Goal: Transaction & Acquisition: Book appointment/travel/reservation

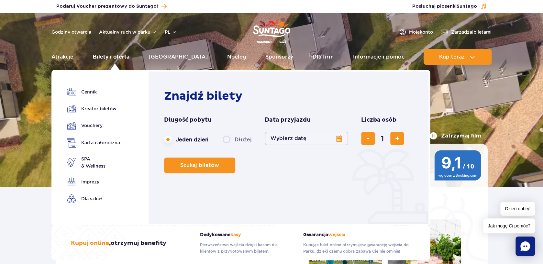
click at [117, 55] on link "Bilety i oferta" at bounding box center [111, 57] width 37 height 16
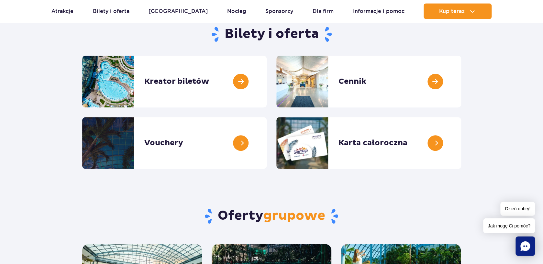
scroll to position [175, 0]
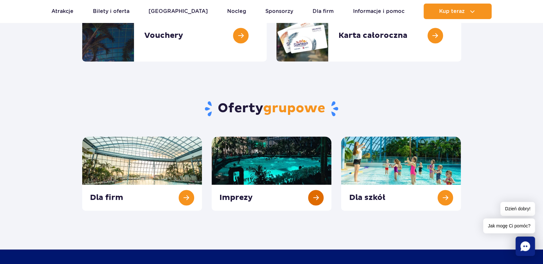
click at [243, 162] on link at bounding box center [272, 174] width 120 height 74
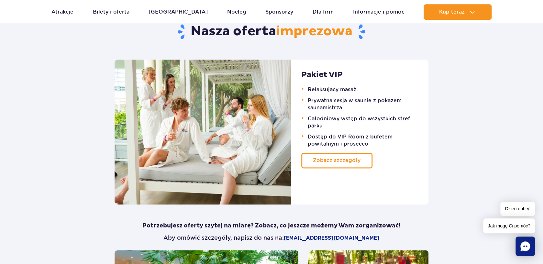
scroll to position [419, 0]
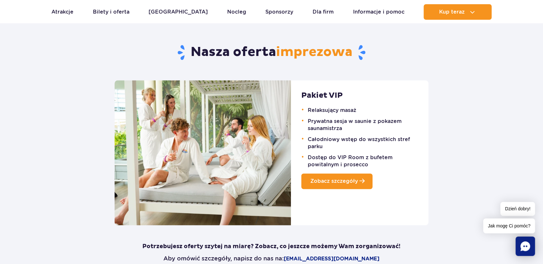
click at [354, 188] on link "Zobacz szczegóły" at bounding box center [336, 181] width 71 height 16
click at [97, 15] on ul "Aktualny ruch w parku Atrakcje Zjeżdżalnie Aster Rainbow Narval Więcej Baseny B…" at bounding box center [271, 12] width 440 height 16
click at [100, 13] on link "Bilety i oferta" at bounding box center [111, 12] width 37 height 16
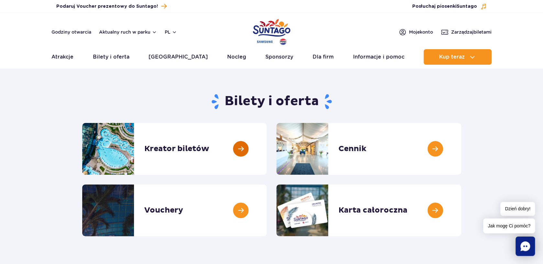
click at [267, 154] on link at bounding box center [267, 149] width 0 height 52
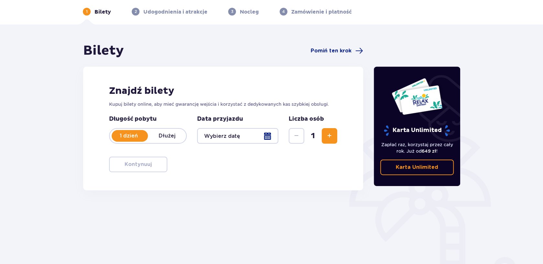
scroll to position [35, 0]
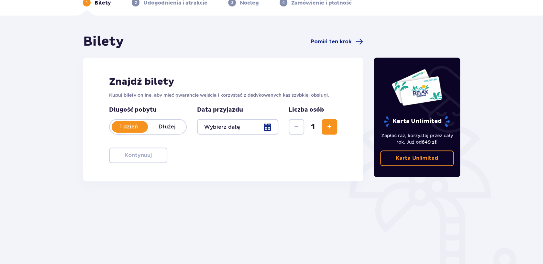
click at [170, 128] on p "Dłużej" at bounding box center [167, 126] width 38 height 7
click at [267, 126] on div at bounding box center [237, 127] width 81 height 16
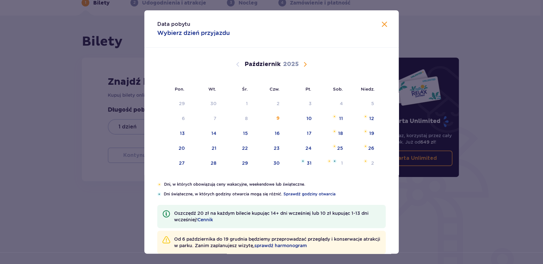
click at [303, 66] on span "Następny miesiąc" at bounding box center [305, 64] width 8 height 8
click at [304, 61] on span "Następny miesiąc" at bounding box center [305, 64] width 8 height 8
click at [237, 64] on span "Poprzedni miesiąc" at bounding box center [238, 64] width 8 height 8
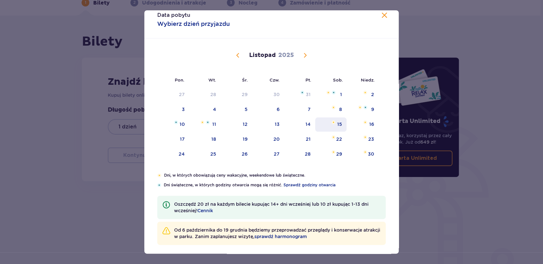
scroll to position [13, 0]
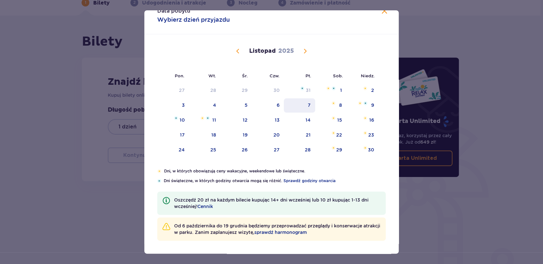
click at [310, 106] on div "7" at bounding box center [309, 105] width 3 height 6
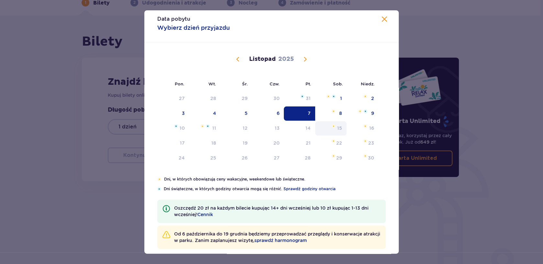
scroll to position [0, 0]
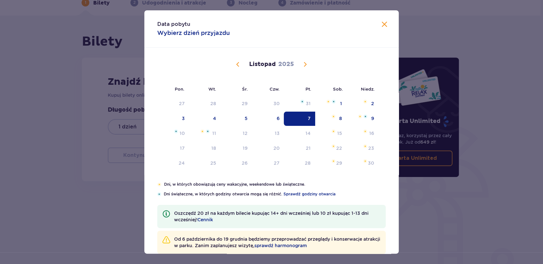
click at [307, 116] on div "7" at bounding box center [299, 119] width 31 height 14
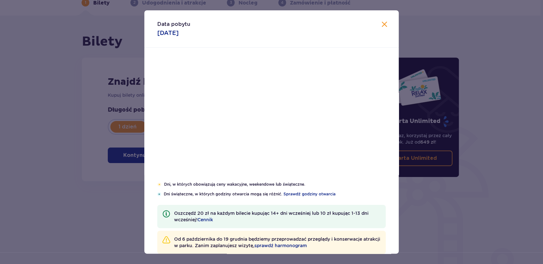
type input "07.11.25"
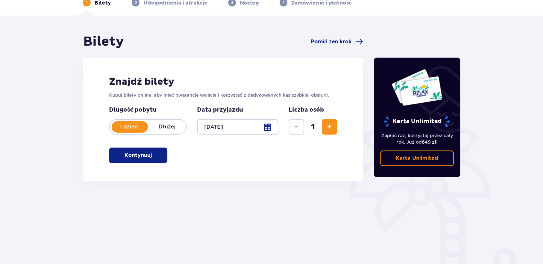
click at [175, 127] on p "Dłużej" at bounding box center [167, 126] width 38 height 7
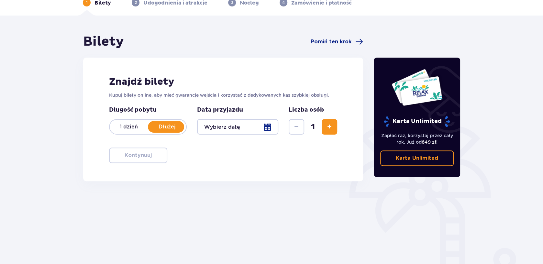
click at [265, 126] on div at bounding box center [237, 127] width 81 height 16
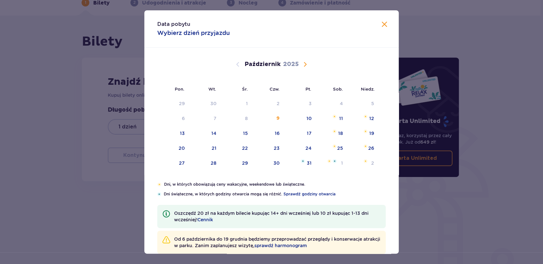
click at [381, 25] on span "Zamknij" at bounding box center [384, 25] width 8 height 8
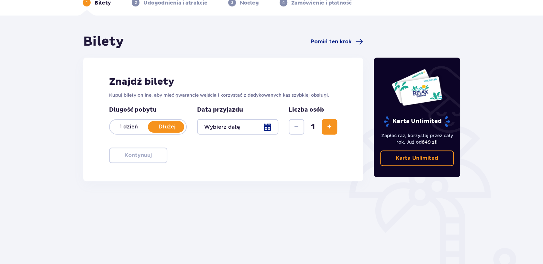
click at [328, 128] on span "Zwiększ" at bounding box center [329, 127] width 8 height 8
click at [268, 125] on div at bounding box center [237, 127] width 81 height 16
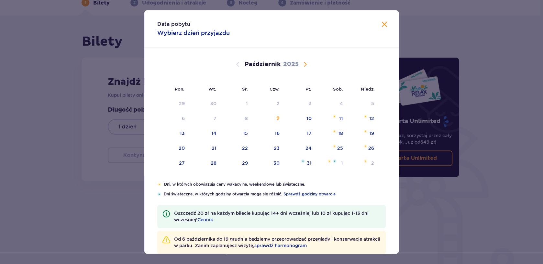
click at [301, 66] on span "Następny miesiąc" at bounding box center [305, 64] width 8 height 8
click at [307, 117] on div "7" at bounding box center [299, 119] width 31 height 14
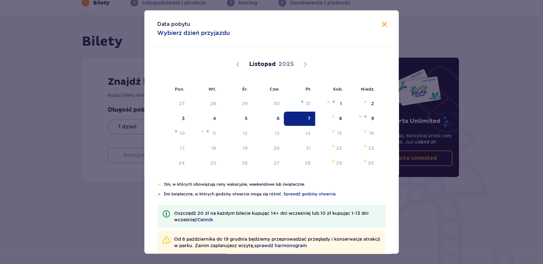
click at [195, 33] on p "Wybierz dzień przyjazdu" at bounding box center [193, 33] width 72 height 8
click at [372, 119] on div "9" at bounding box center [372, 118] width 3 height 6
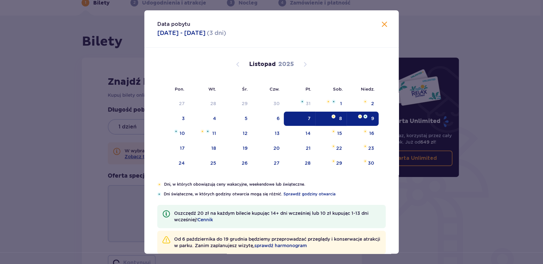
type input "07.11.25 - 09.11.25"
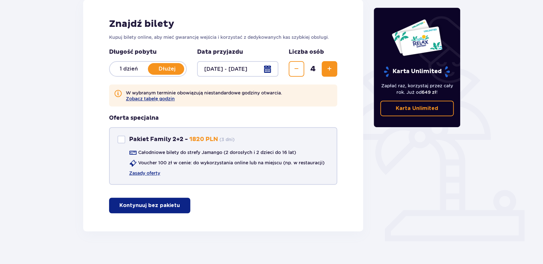
scroll to position [99, 0]
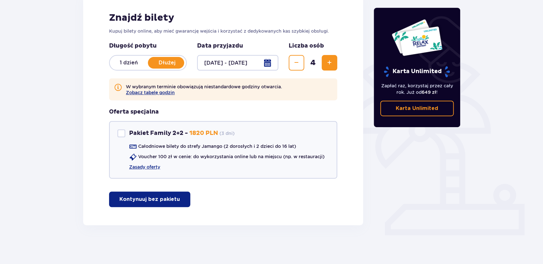
click at [166, 203] on p "Kontynuuj bez pakietu" at bounding box center [149, 199] width 60 height 7
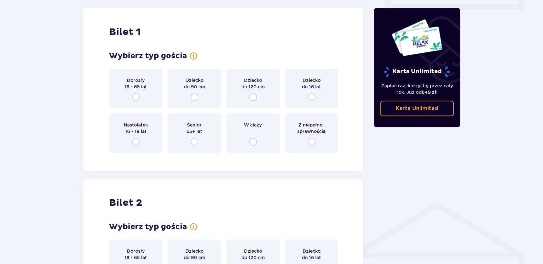
scroll to position [329, 0]
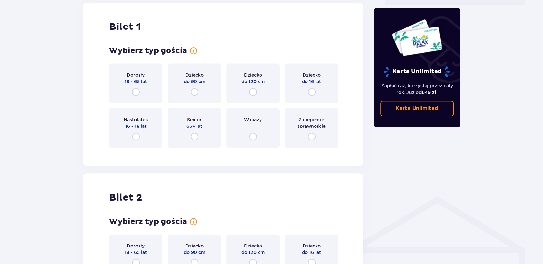
click at [152, 98] on div "Dorosły 18 - 65 lat" at bounding box center [135, 82] width 53 height 39
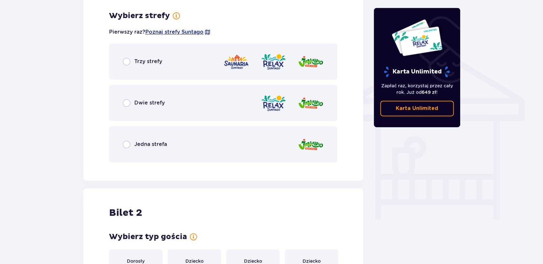
scroll to position [482, 0]
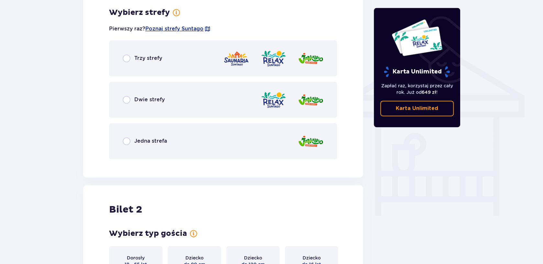
click at [156, 92] on div "Dwie strefy" at bounding box center [223, 100] width 228 height 36
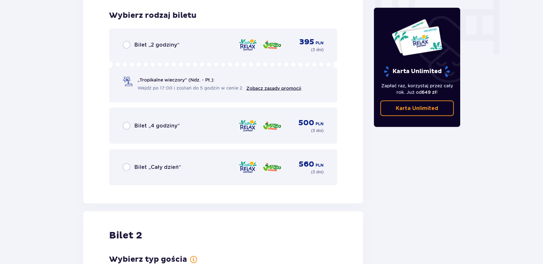
scroll to position [646, 0]
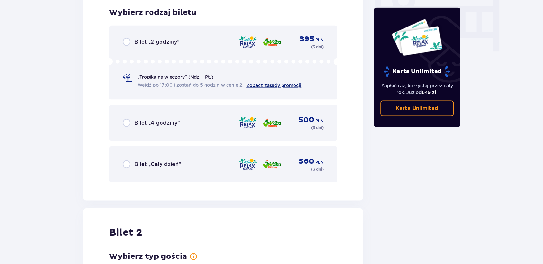
click at [270, 83] on link "Zobacz zasady promocji" at bounding box center [273, 84] width 55 height 5
click at [179, 41] on div "Bilet „2 godziny” 395 PLN ( 3 dni )" at bounding box center [223, 41] width 201 height 9
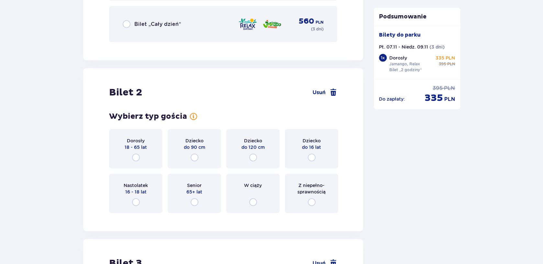
scroll to position [567, 0]
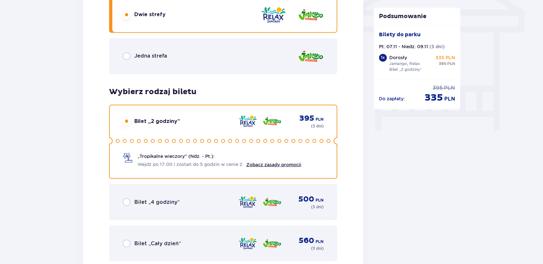
click at [159, 205] on span "Bilet „4 godziny”" at bounding box center [156, 201] width 45 height 7
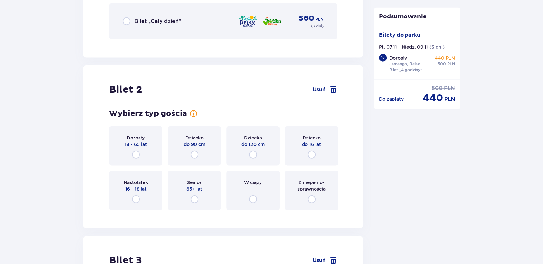
scroll to position [812, 0]
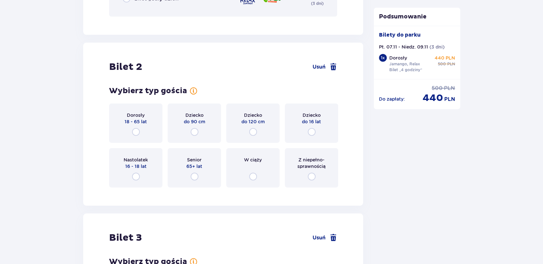
click at [133, 130] on input "radio" at bounding box center [136, 132] width 8 height 8
radio input "true"
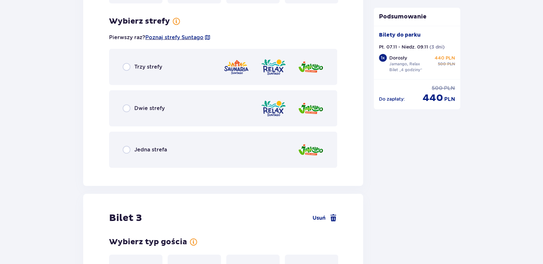
scroll to position [1004, 0]
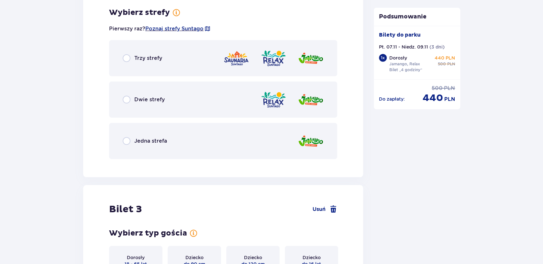
click at [150, 138] on span "Jedna strefa" at bounding box center [150, 140] width 33 height 7
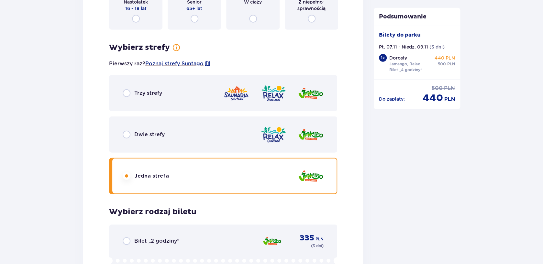
scroll to position [978, 0]
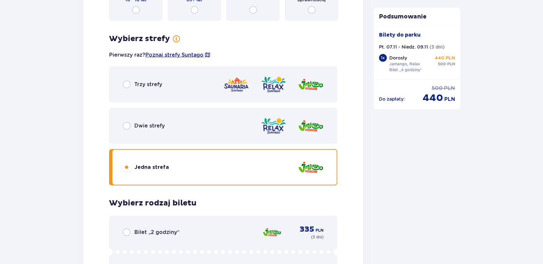
click at [158, 124] on span "Dwie strefy" at bounding box center [149, 125] width 30 height 7
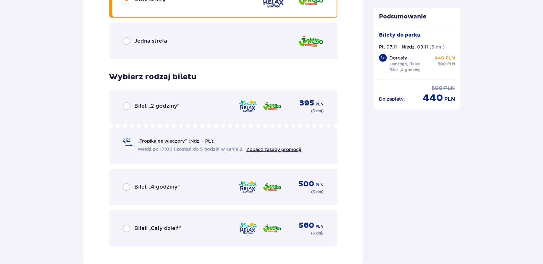
scroll to position [1118, 0]
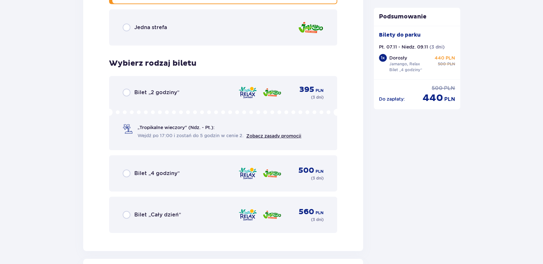
click at [169, 177] on span "Bilet „4 godziny”" at bounding box center [156, 173] width 45 height 7
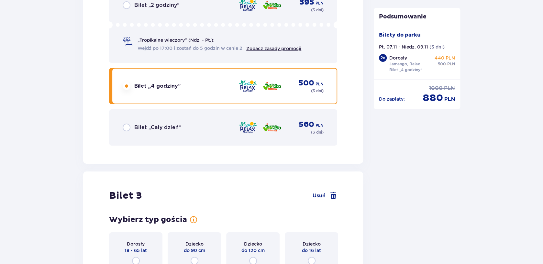
scroll to position [1369, 0]
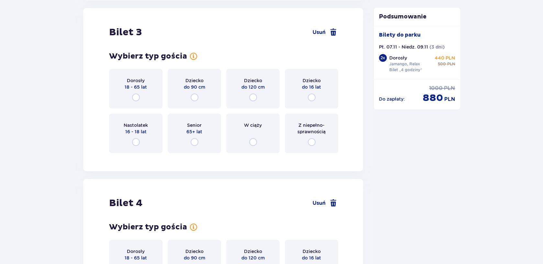
click at [137, 96] on input "radio" at bounding box center [136, 97] width 8 height 8
radio input "true"
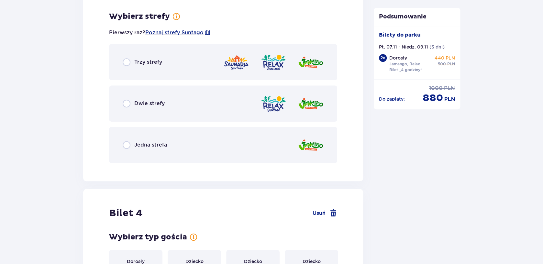
scroll to position [1527, 0]
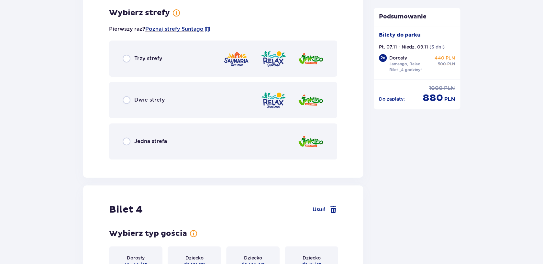
click at [145, 102] on span "Dwie strefy" at bounding box center [149, 99] width 30 height 7
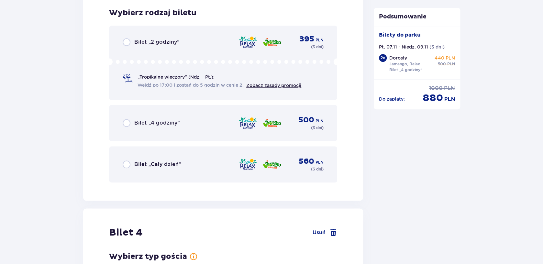
scroll to position [1691, 0]
click at [149, 124] on span "Bilet „4 godziny”" at bounding box center [156, 122] width 45 height 7
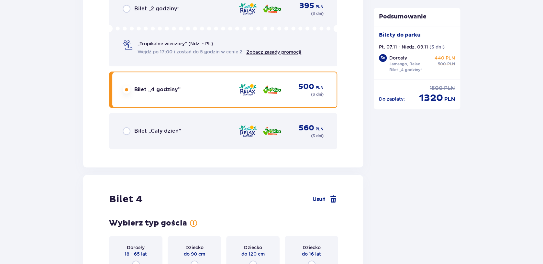
scroll to position [1868, 0]
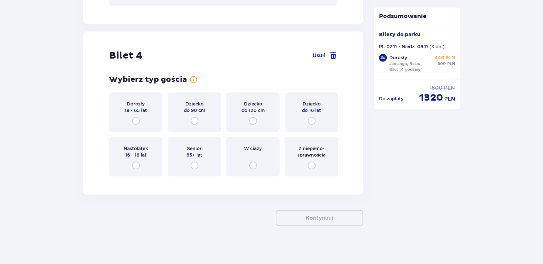
click at [140, 120] on div "Dorosły 18 - 65 lat" at bounding box center [135, 111] width 53 height 39
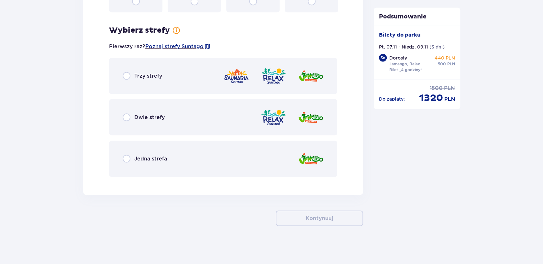
scroll to position [2032, 0]
click at [158, 118] on span "Dwie strefy" at bounding box center [149, 116] width 30 height 7
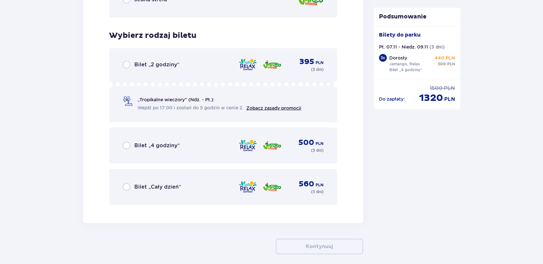
scroll to position [2213, 0]
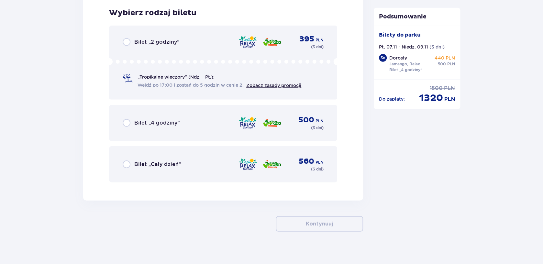
click at [165, 122] on span "Bilet „4 godziny”" at bounding box center [156, 122] width 45 height 7
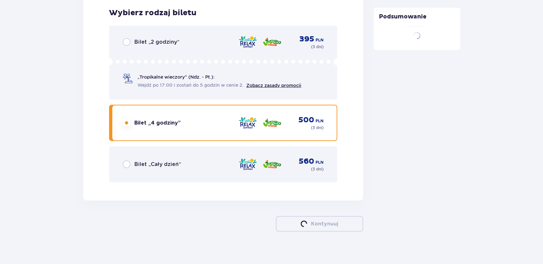
click at [171, 43] on span "Bilet „2 godziny”" at bounding box center [156, 41] width 45 height 7
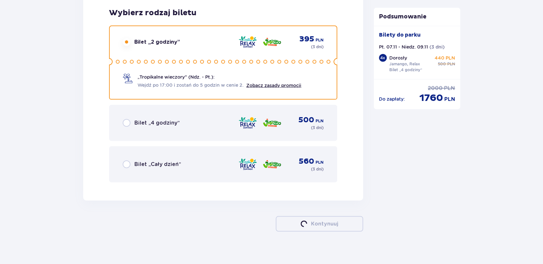
scroll to position [2285, 0]
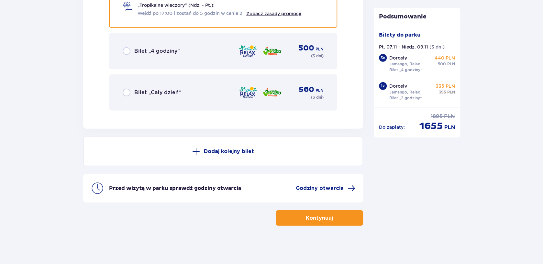
click at [156, 48] on span "Bilet „4 godziny”" at bounding box center [156, 51] width 45 height 7
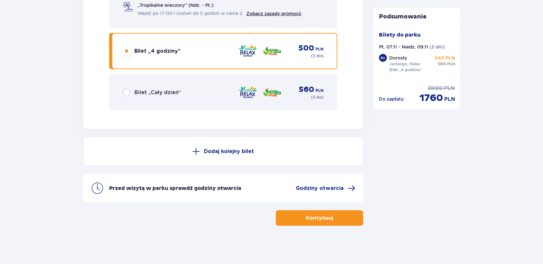
click at [351, 217] on button "Kontynuuj" at bounding box center [319, 218] width 87 height 16
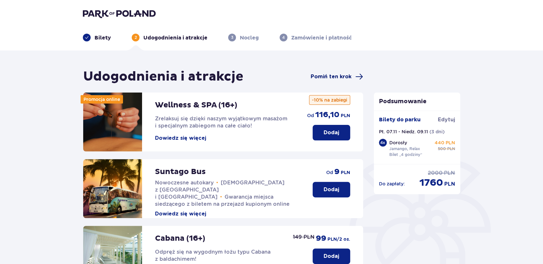
click at [326, 77] on span "Pomiń ten krok" at bounding box center [331, 76] width 41 height 7
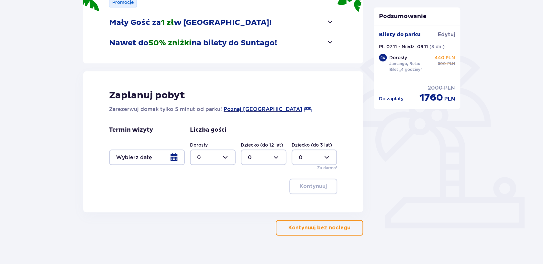
scroll to position [116, 0]
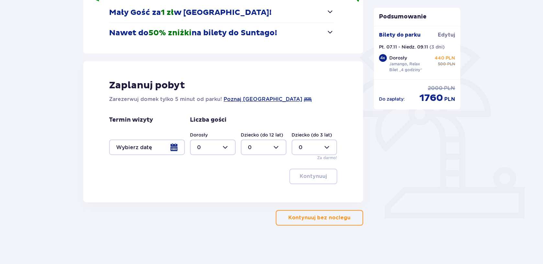
click at [168, 146] on div at bounding box center [147, 147] width 76 height 16
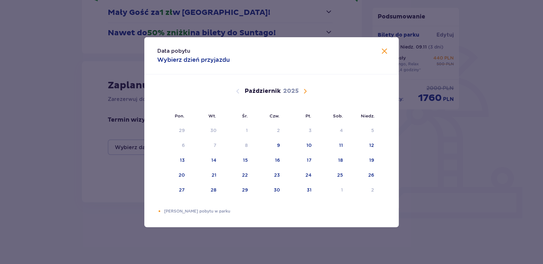
click at [304, 91] on span "Następny miesiąc" at bounding box center [305, 91] width 8 height 8
click at [310, 146] on div "7" at bounding box center [309, 145] width 3 height 6
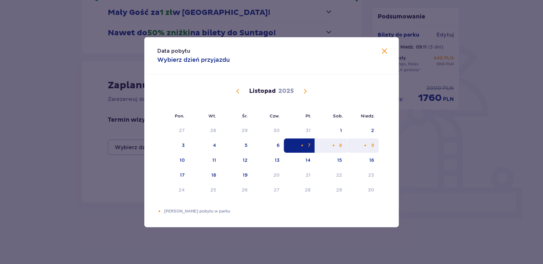
drag, startPoint x: 327, startPoint y: 146, endPoint x: 355, endPoint y: 147, distance: 27.5
click at [334, 146] on div "8" at bounding box center [330, 145] width 31 height 14
type input "07.11.25 - 08.11.25"
click at [357, 147] on div "9" at bounding box center [362, 145] width 32 height 14
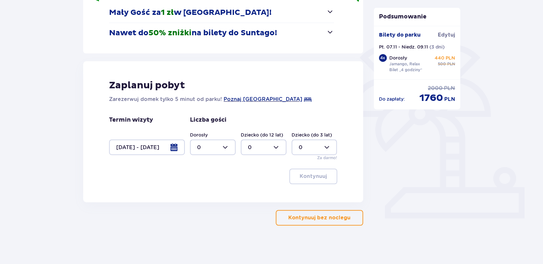
click at [174, 149] on div at bounding box center [147, 147] width 76 height 16
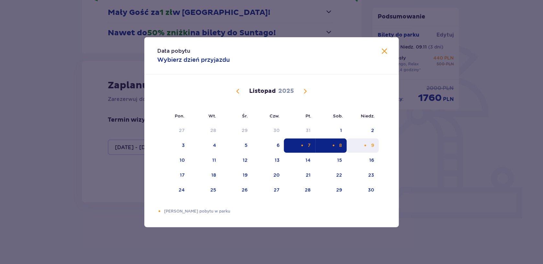
click at [368, 145] on div "9" at bounding box center [362, 145] width 32 height 14
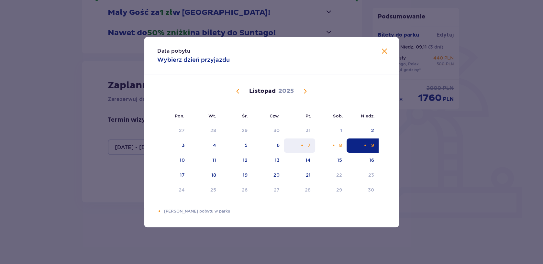
click at [300, 140] on div "7" at bounding box center [299, 145] width 31 height 14
click at [326, 141] on div "8" at bounding box center [330, 145] width 31 height 14
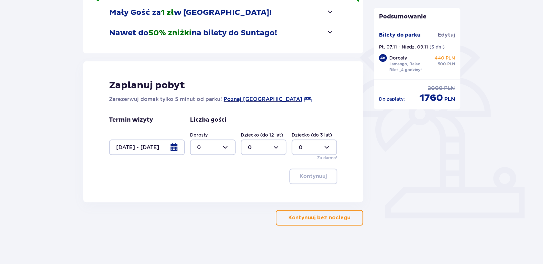
click at [175, 150] on div at bounding box center [147, 147] width 76 height 16
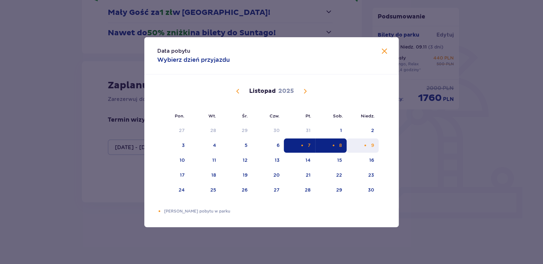
drag, startPoint x: 303, startPoint y: 145, endPoint x: 354, endPoint y: 147, distance: 50.8
click at [354, 147] on tr "3 4 5 6 7 8 9" at bounding box center [267, 145] width 221 height 14
click at [354, 147] on div "9" at bounding box center [362, 145] width 32 height 14
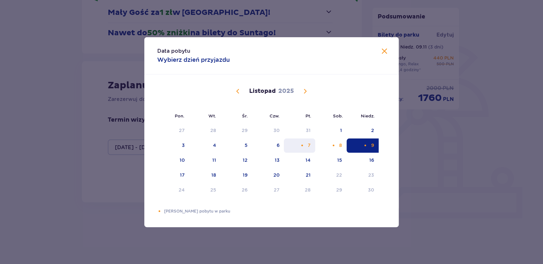
click at [306, 149] on div "7" at bounding box center [299, 145] width 31 height 14
click at [328, 148] on div "8" at bounding box center [330, 145] width 31 height 14
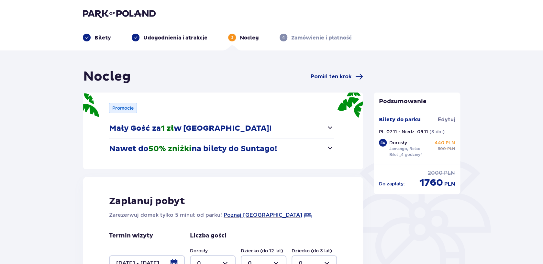
scroll to position [116, 0]
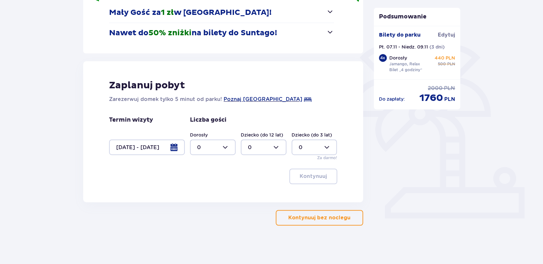
click at [212, 147] on div at bounding box center [213, 147] width 46 height 16
click at [198, 184] on p "4" at bounding box center [199, 184] width 4 height 7
click at [173, 149] on div at bounding box center [147, 147] width 76 height 16
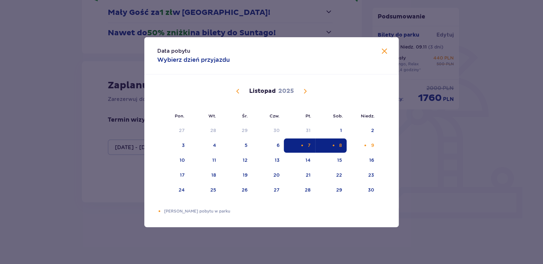
click at [312, 145] on div "7" at bounding box center [299, 145] width 31 height 14
click at [320, 145] on div "8" at bounding box center [330, 145] width 31 height 14
type input "0"
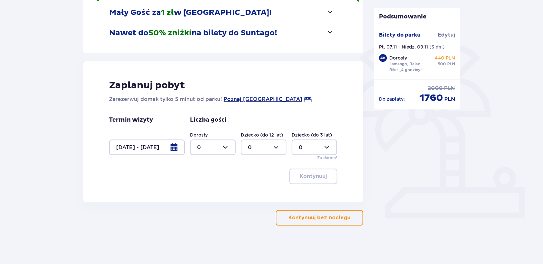
click at [351, 147] on div "Zaplanuj pobyt Zarezerwuj domek tylko 5 minut od parku! Poznaj Suntago Village …" at bounding box center [223, 131] width 280 height 141
click at [177, 145] on div at bounding box center [147, 147] width 76 height 16
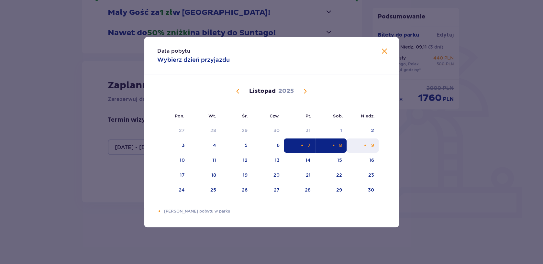
click at [367, 145] on div "Pomarańczowa kropka" at bounding box center [365, 145] width 4 height 4
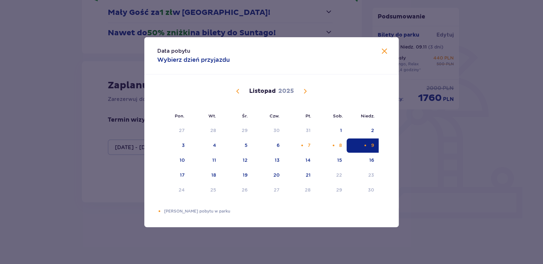
click at [163, 168] on table "27 28 29 30 31 1 2 3 4 5 6 7 8 9 10 11 12 13 14 15 16 17 18 19 20 21 22 23 24 2…" at bounding box center [267, 160] width 221 height 75
click at [178, 162] on div "10" at bounding box center [173, 160] width 32 height 14
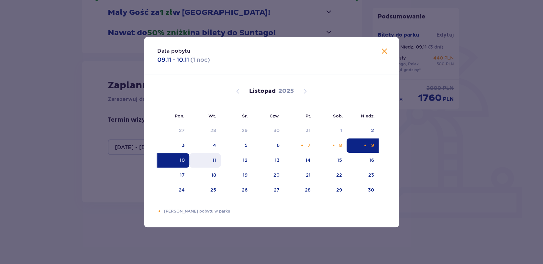
click at [214, 159] on div "11" at bounding box center [214, 160] width 4 height 6
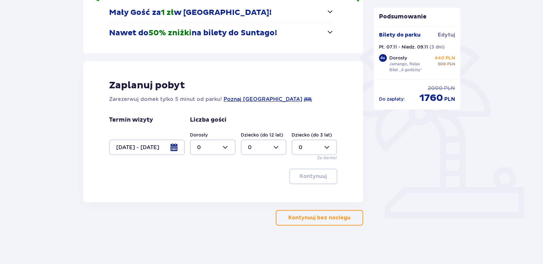
click at [170, 147] on div at bounding box center [147, 147] width 76 height 16
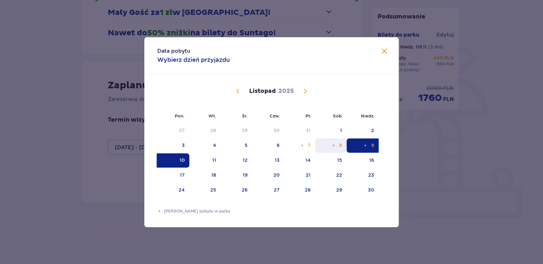
click at [333, 145] on div "Pomarańczowa kropka" at bounding box center [333, 145] width 4 height 4
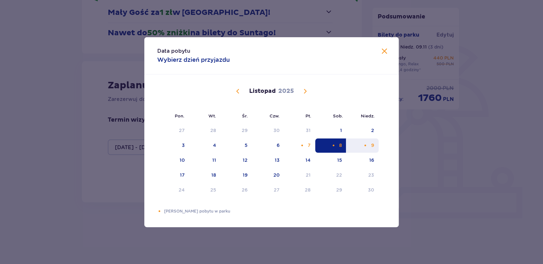
click at [357, 148] on div "9" at bounding box center [362, 145] width 32 height 14
type input "08.11.25 - 09.11.25"
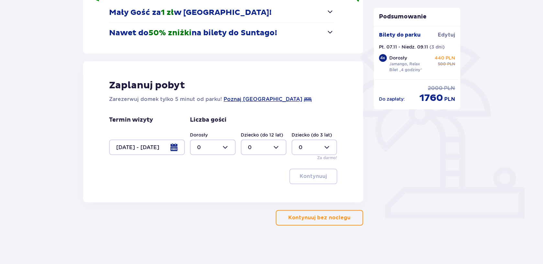
click at [221, 146] on div at bounding box center [213, 147] width 46 height 16
click at [199, 182] on p "4" at bounding box center [199, 184] width 4 height 7
type input "4"
click at [305, 179] on p "Kontynuuj" at bounding box center [313, 176] width 27 height 7
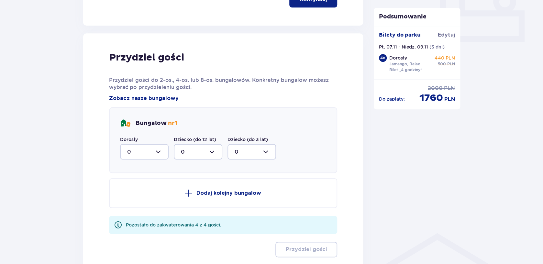
scroll to position [318, 0]
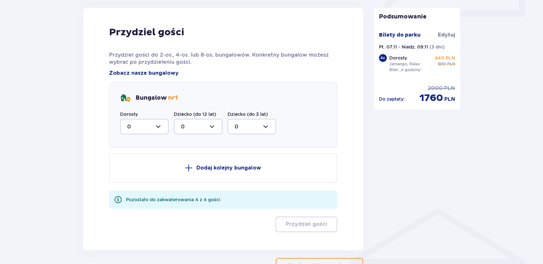
click at [154, 132] on div at bounding box center [144, 127] width 49 height 16
click at [131, 187] on div "4" at bounding box center [144, 189] width 34 height 7
type input "4"
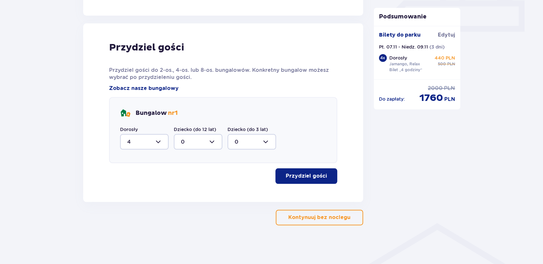
scroll to position [302, 0]
click at [311, 175] on p "Przydziel gości" at bounding box center [306, 176] width 41 height 7
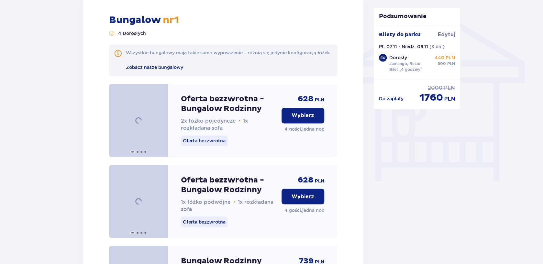
scroll to position [519, 0]
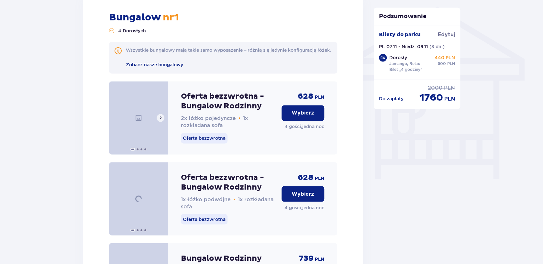
click at [137, 127] on img at bounding box center [138, 117] width 59 height 73
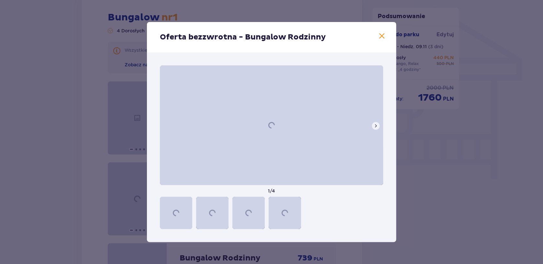
click at [375, 129] on button at bounding box center [376, 126] width 8 height 8
click at [336, 132] on div at bounding box center [271, 125] width 223 height 120
click at [381, 34] on span at bounding box center [382, 36] width 8 height 8
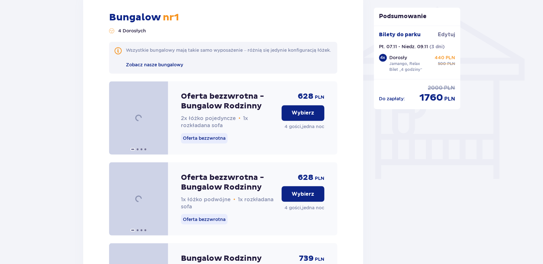
click at [306, 114] on button "Wybierz" at bounding box center [302, 113] width 43 height 16
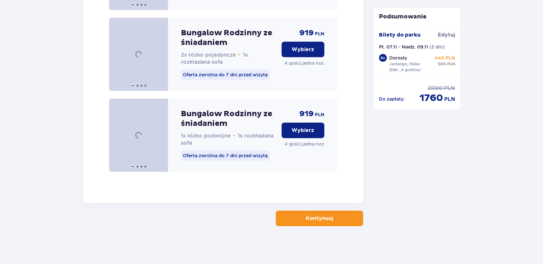
scroll to position [1078, 0]
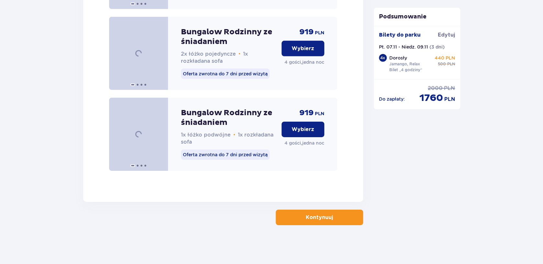
click at [353, 218] on button "Kontynuuj" at bounding box center [319, 218] width 87 height 16
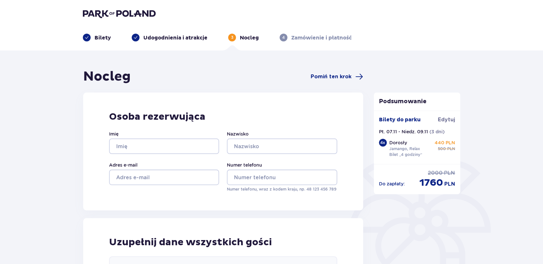
click at [100, 37] on p "Bilety" at bounding box center [102, 37] width 16 height 7
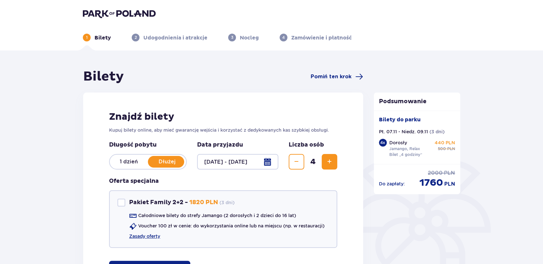
click at [269, 161] on div at bounding box center [237, 162] width 81 height 16
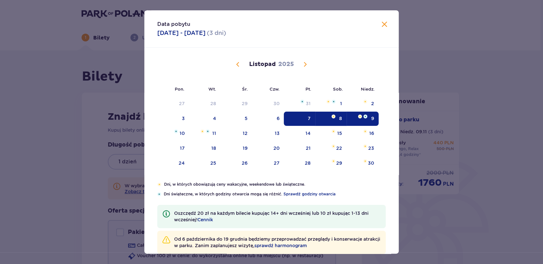
click at [336, 115] on div "8" at bounding box center [330, 119] width 31 height 14
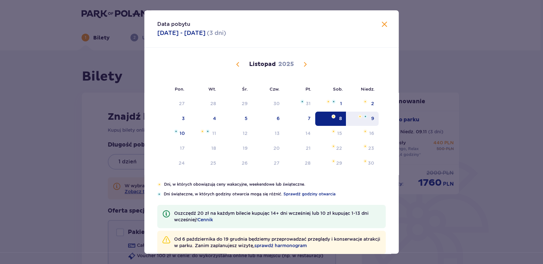
click at [362, 116] on img at bounding box center [360, 117] width 4 height 4
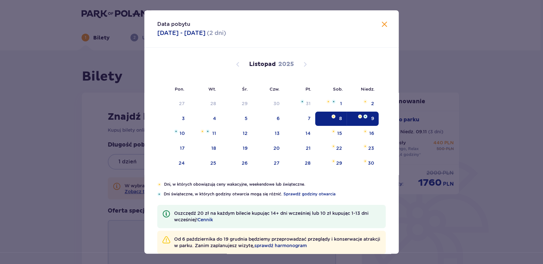
type input "08.11.25 - 09.11.25"
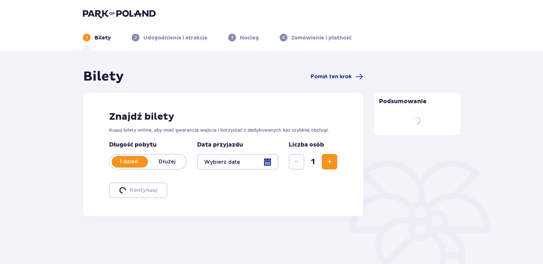
scroll to position [23, 0]
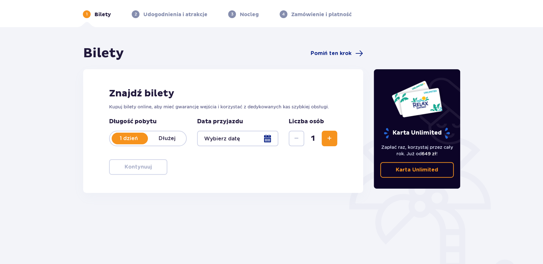
click at [268, 140] on div at bounding box center [237, 139] width 81 height 16
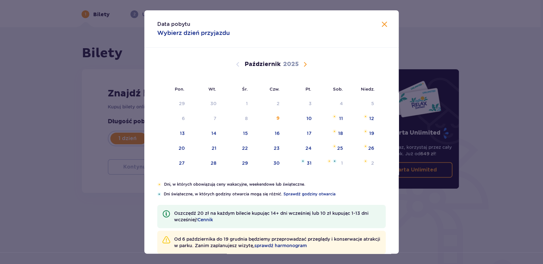
click at [304, 65] on span "Następny miesiąc" at bounding box center [305, 64] width 8 height 8
click at [334, 120] on div "8" at bounding box center [330, 119] width 31 height 14
click at [365, 118] on img "niedziela, 9 listopada 2025" at bounding box center [365, 117] width 4 height 4
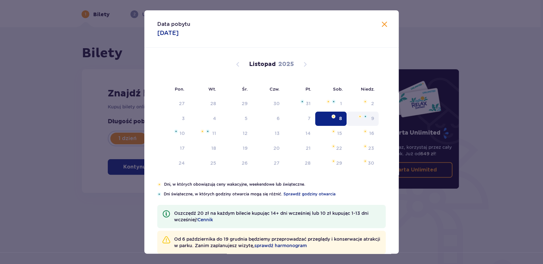
type input "08.11.25"
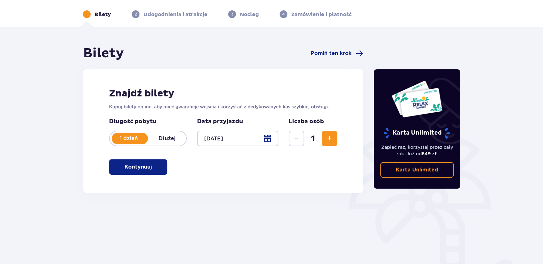
click at [167, 137] on p "Dłużej" at bounding box center [167, 138] width 38 height 7
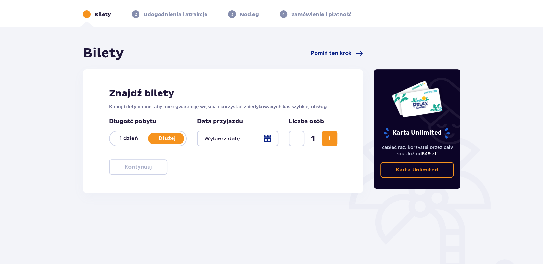
click at [272, 138] on div at bounding box center [237, 139] width 81 height 16
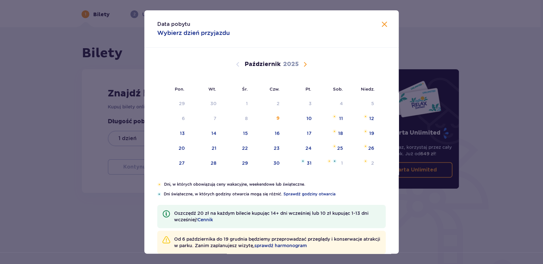
click at [303, 66] on span "Następny miesiąc" at bounding box center [305, 64] width 8 height 8
click at [337, 121] on div "8" at bounding box center [330, 119] width 31 height 14
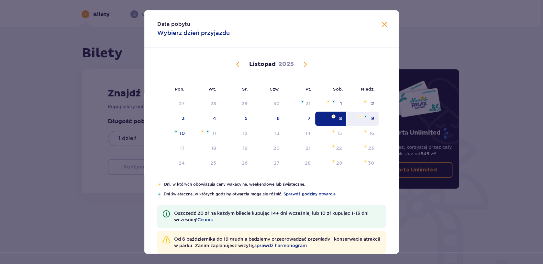
click at [364, 121] on div "9" at bounding box center [362, 119] width 32 height 14
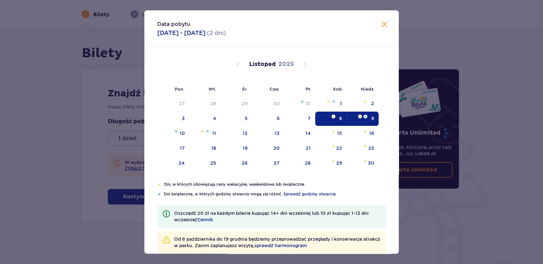
type input "08.11.25 - 09.11.25"
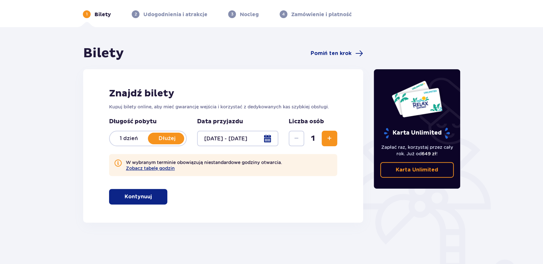
click at [327, 140] on span "Zwiększ" at bounding box center [329, 139] width 8 height 8
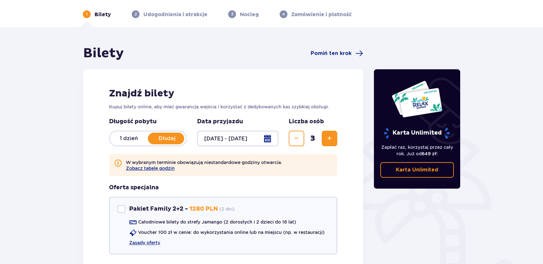
click at [327, 140] on span "Zwiększ" at bounding box center [329, 139] width 8 height 8
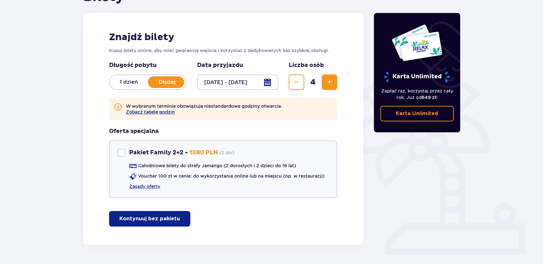
scroll to position [99, 0]
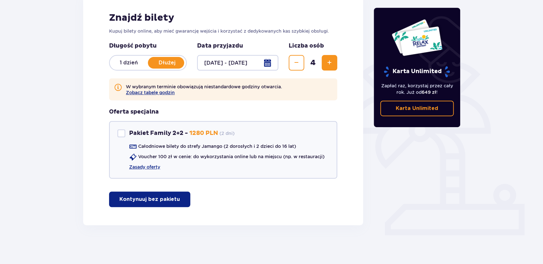
click at [178, 201] on span "button" at bounding box center [181, 199] width 8 height 8
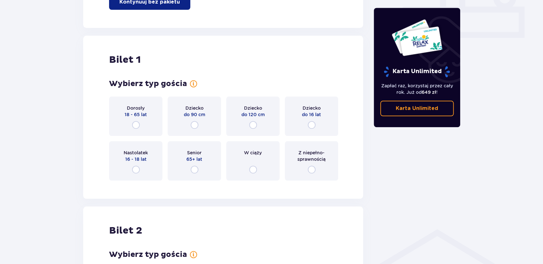
scroll to position [324, 0]
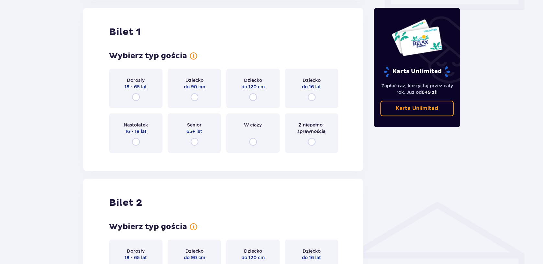
click at [136, 97] on input "radio" at bounding box center [136, 97] width 8 height 8
radio input "true"
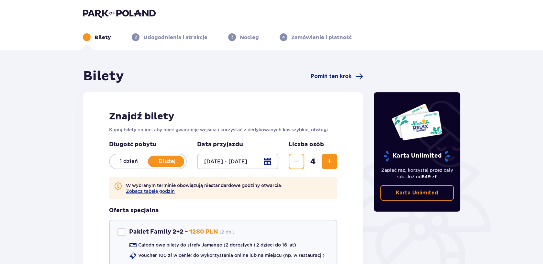
scroll to position [0, 0]
click at [146, 14] on img at bounding box center [119, 13] width 73 height 9
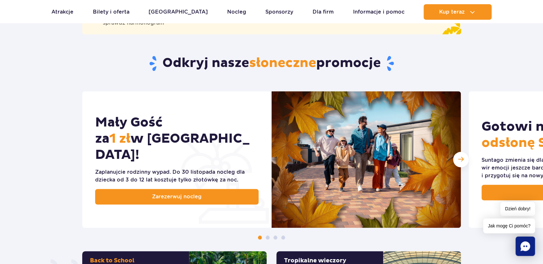
scroll to position [349, 0]
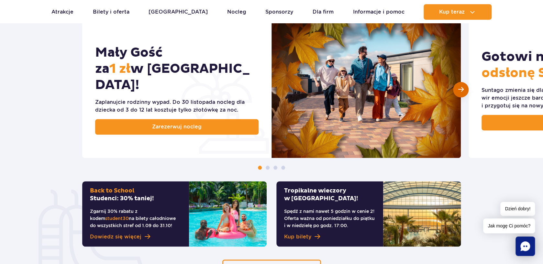
click at [458, 92] on span "Następny slajd" at bounding box center [460, 89] width 5 height 6
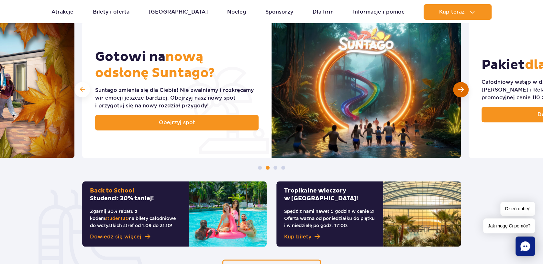
click at [458, 92] on span "Następny slajd" at bounding box center [460, 89] width 5 height 6
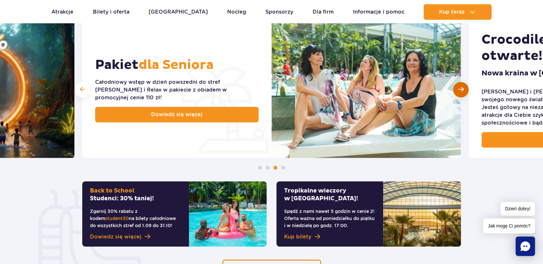
click at [458, 92] on span "Następny slajd" at bounding box center [460, 89] width 5 height 6
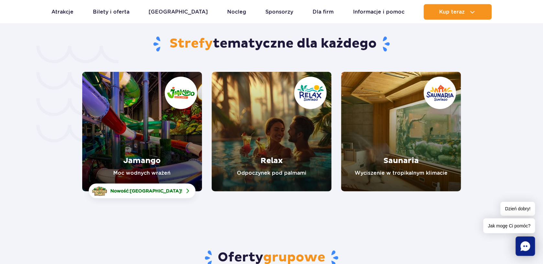
scroll to position [1363, 0]
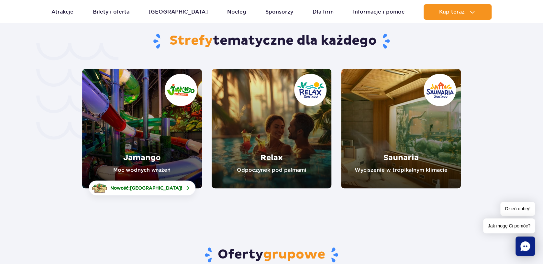
click at [148, 102] on link "Jamango" at bounding box center [142, 128] width 120 height 119
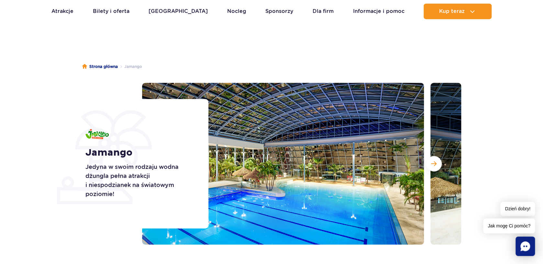
scroll to position [35, 0]
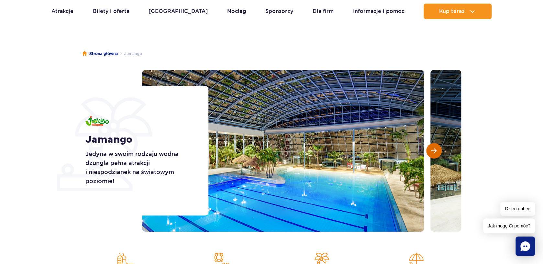
click at [432, 150] on span "Następny slajd" at bounding box center [433, 151] width 5 height 6
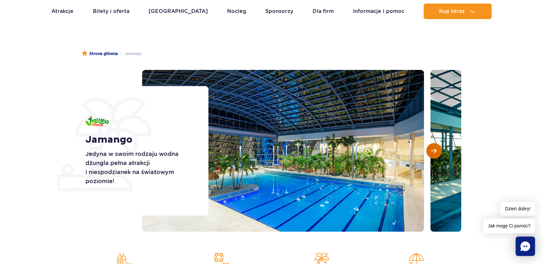
click at [432, 150] on span "Następny slajd" at bounding box center [433, 151] width 5 height 6
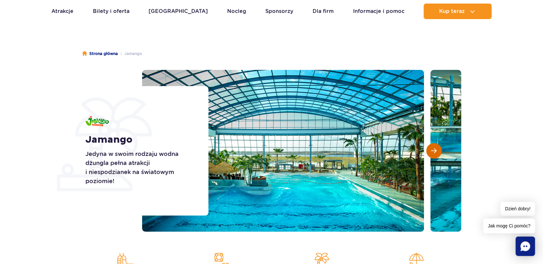
click at [432, 150] on span "Następny slajd" at bounding box center [433, 151] width 5 height 6
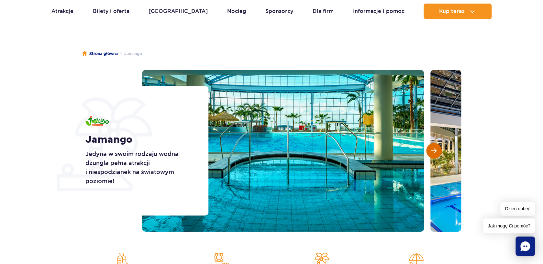
click at [432, 150] on span "Następny slajd" at bounding box center [433, 151] width 5 height 6
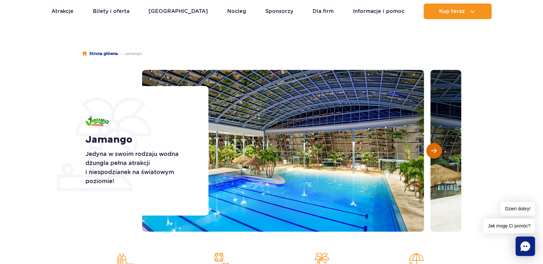
click at [432, 150] on span "Następny slajd" at bounding box center [433, 151] width 5 height 6
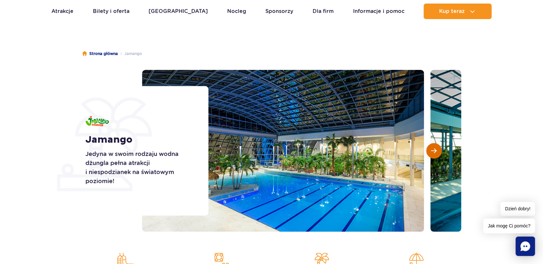
click at [432, 150] on span "Następny slajd" at bounding box center [433, 151] width 5 height 6
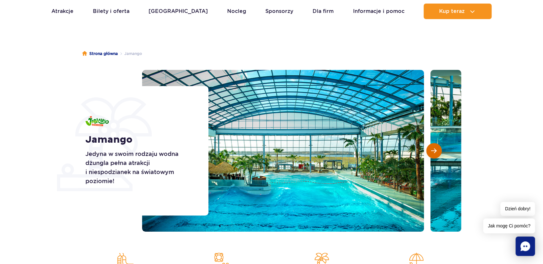
click at [432, 150] on span "Następny slajd" at bounding box center [433, 151] width 5 height 6
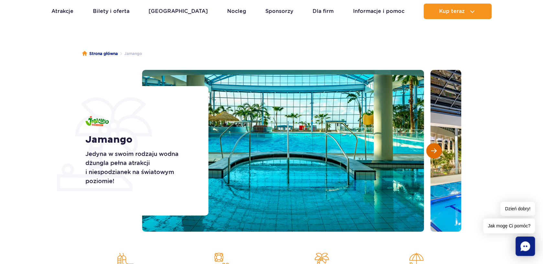
click at [432, 150] on span "Następny slajd" at bounding box center [433, 151] width 5 height 6
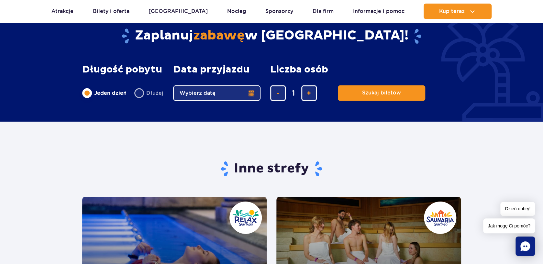
scroll to position [1223, 0]
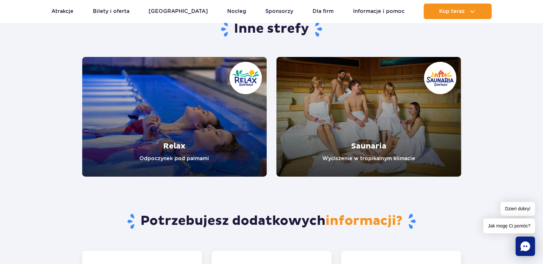
click at [212, 121] on link "Relax" at bounding box center [174, 117] width 185 height 120
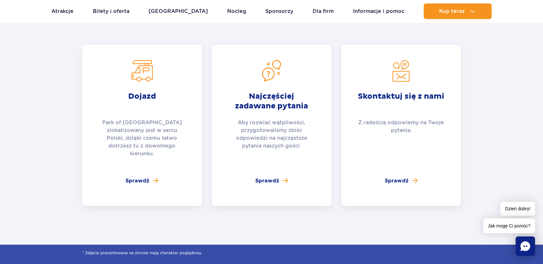
scroll to position [1432, 0]
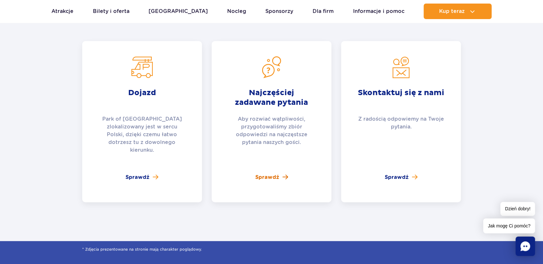
click at [273, 173] on span "Sprawdź" at bounding box center [267, 177] width 24 height 8
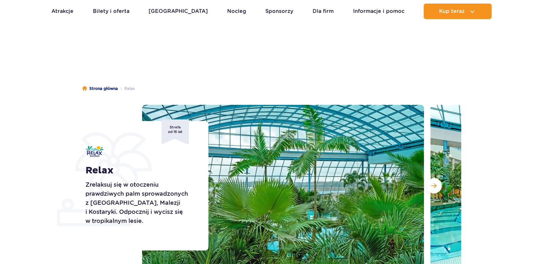
scroll to position [70, 0]
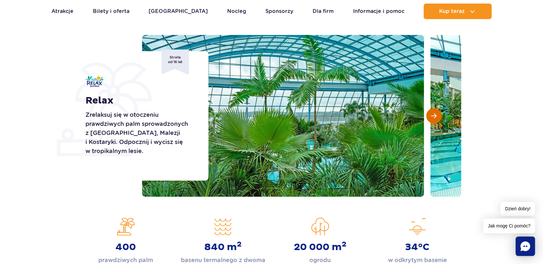
click at [432, 116] on span "Następny slajd" at bounding box center [433, 116] width 5 height 6
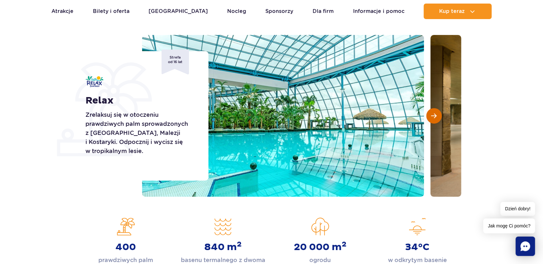
click at [432, 116] on span "Następny slajd" at bounding box center [433, 116] width 5 height 6
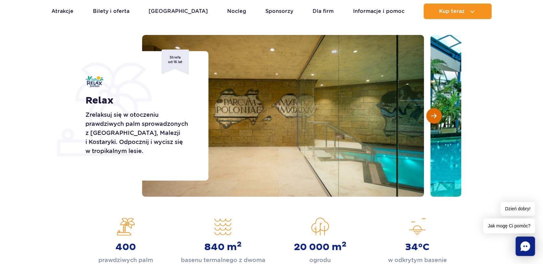
click at [432, 116] on span "Następny slajd" at bounding box center [433, 116] width 5 height 6
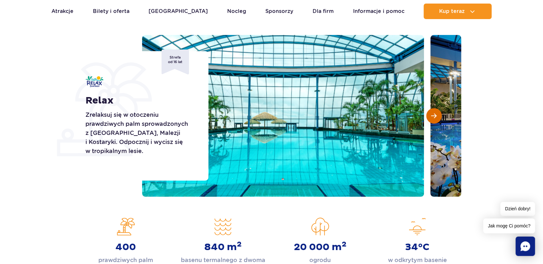
click at [432, 116] on span "Następny slajd" at bounding box center [433, 116] width 5 height 6
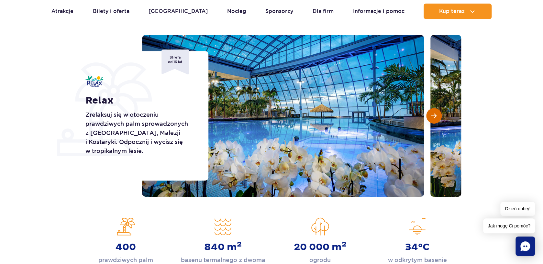
click at [432, 116] on span "Następny slajd" at bounding box center [433, 116] width 5 height 6
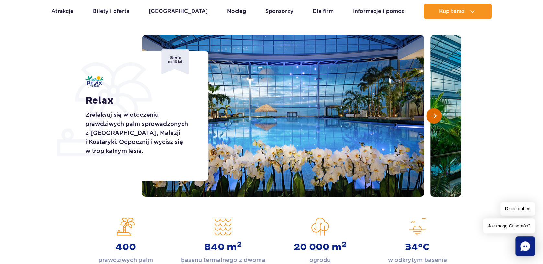
click at [432, 116] on span "Następny slajd" at bounding box center [433, 116] width 5 height 6
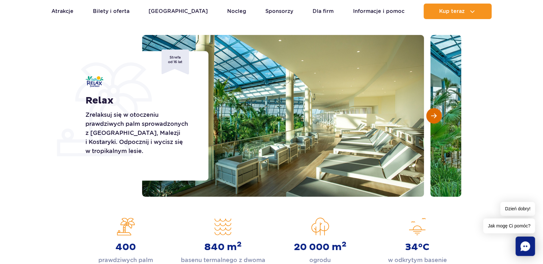
click at [432, 116] on span "Następny slajd" at bounding box center [433, 116] width 5 height 6
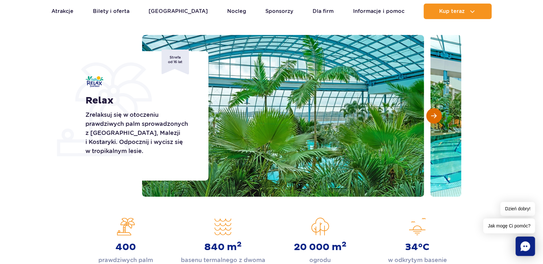
click at [432, 116] on span "Następny slajd" at bounding box center [433, 116] width 5 height 6
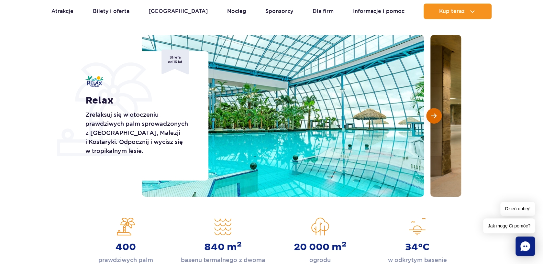
click at [432, 116] on span "Następny slajd" at bounding box center [433, 116] width 5 height 6
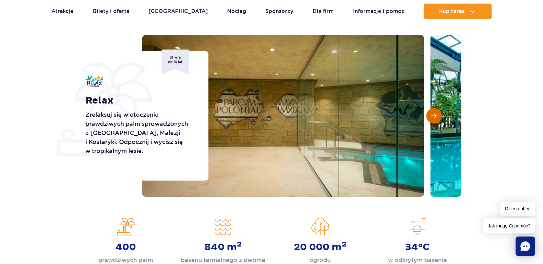
click at [432, 116] on span "Następny slajd" at bounding box center [433, 116] width 5 height 6
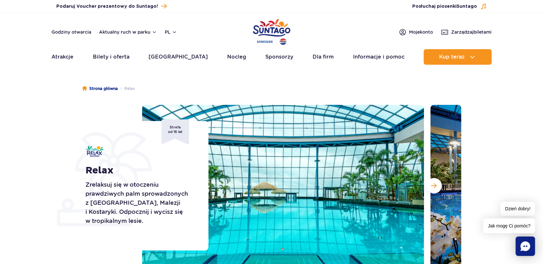
scroll to position [0, 0]
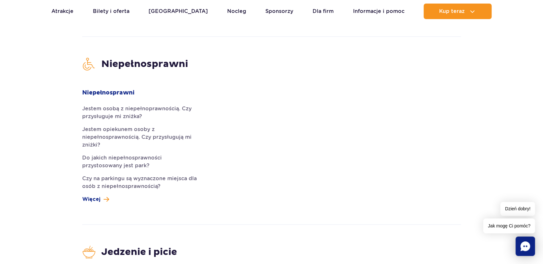
scroll to position [1397, 0]
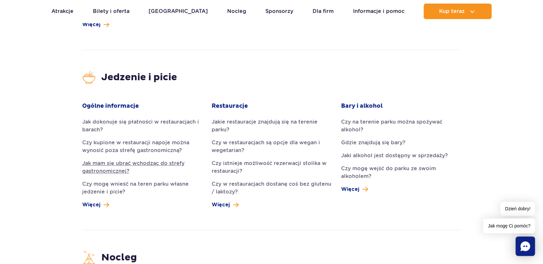
click at [127, 159] on link "Jak mam się ubrać wchodząc do strefy gastronomicznej?" at bounding box center [142, 167] width 120 height 16
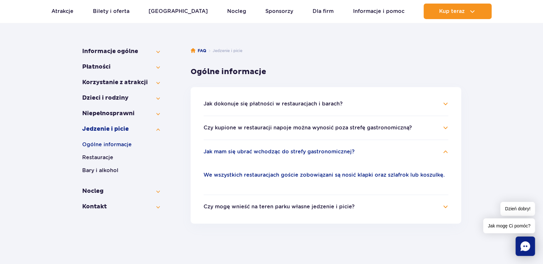
scroll to position [88, 0]
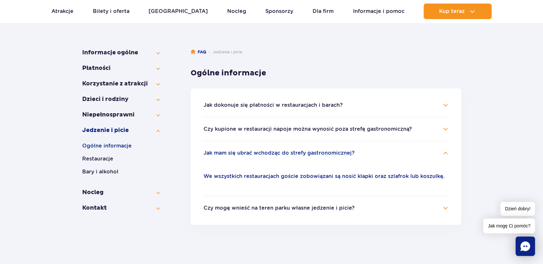
click at [443, 129] on h4 "Czy kupione w restauracji napoje można wynosić poza strefę gastronomiczną?" at bounding box center [325, 129] width 245 height 8
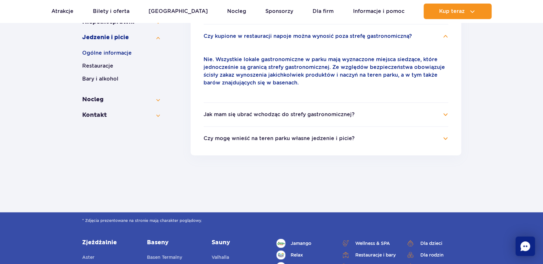
scroll to position [192, 0]
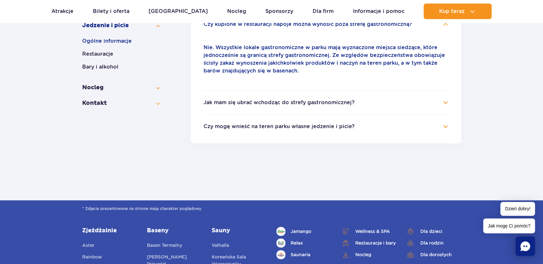
click at [446, 103] on h4 "Jak mam się ubrać wchodząc do strefy gastronomicznej?" at bounding box center [325, 103] width 245 height 8
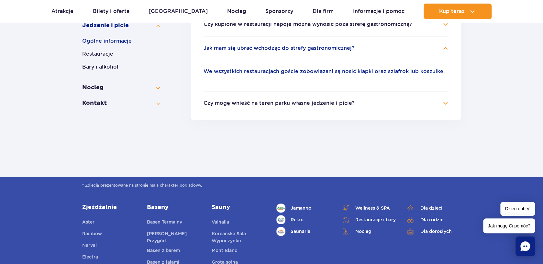
click at [446, 102] on h4 "Czy mogę wnieść na teren parku własne jedzenie i picie?" at bounding box center [325, 103] width 245 height 8
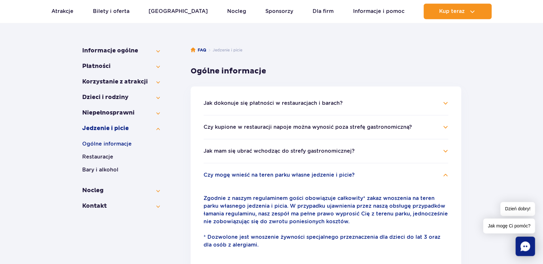
scroll to position [53, 0]
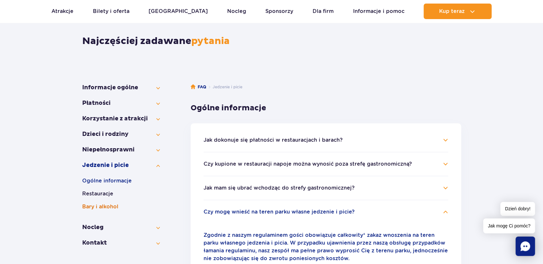
click at [117, 204] on button "Bary i alkohol" at bounding box center [121, 207] width 78 height 8
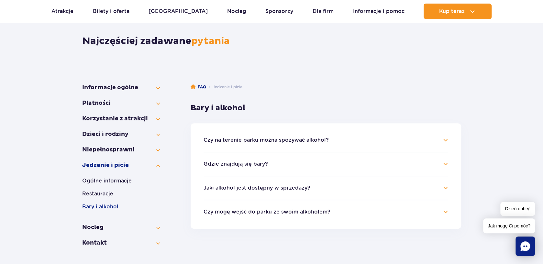
click at [219, 140] on button "Czy na terenie parku można spożywać alkohol?" at bounding box center [265, 140] width 125 height 6
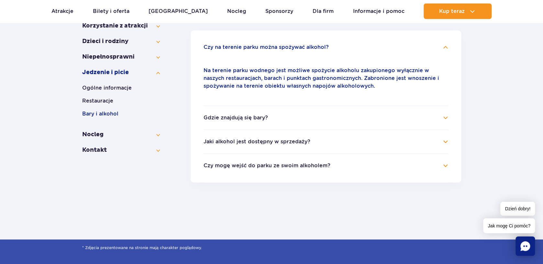
scroll to position [158, 0]
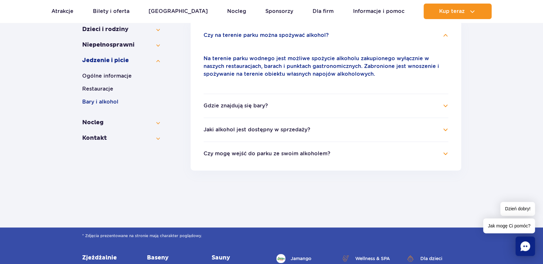
click at [236, 129] on button "Jaki alkohol jest dostępny w sprzedaży?" at bounding box center [256, 130] width 107 height 6
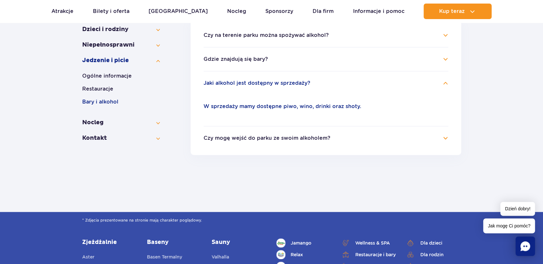
click at [236, 137] on button "Czy mogę wejść do parku ze swoim alkoholem?" at bounding box center [266, 138] width 127 height 6
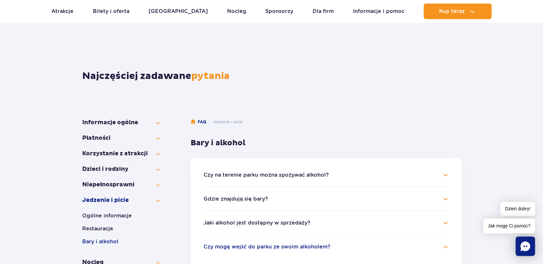
scroll to position [123, 0]
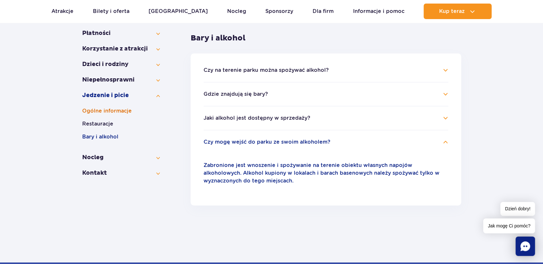
click at [116, 110] on button "Ogólne informacje" at bounding box center [121, 111] width 78 height 8
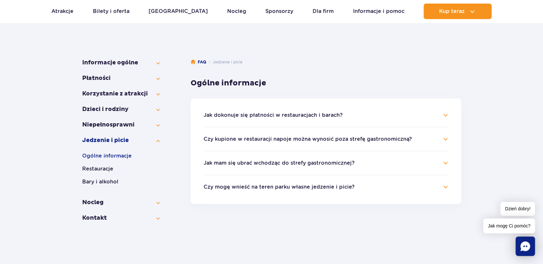
scroll to position [18, 0]
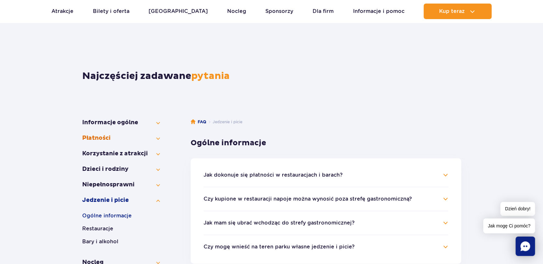
click at [100, 135] on button "Płatności" at bounding box center [121, 138] width 78 height 8
